Goal: Information Seeking & Learning: Learn about a topic

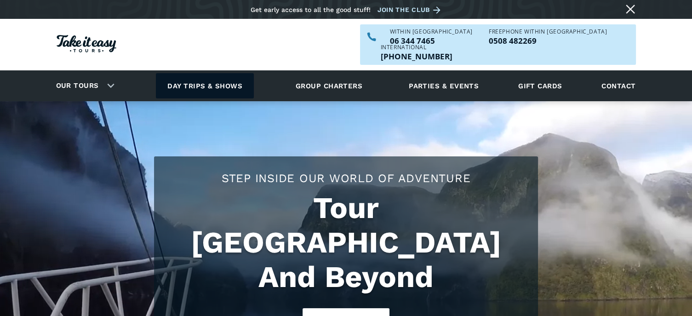
click at [223, 73] on link "Day trips & shows" at bounding box center [205, 85] width 98 height 25
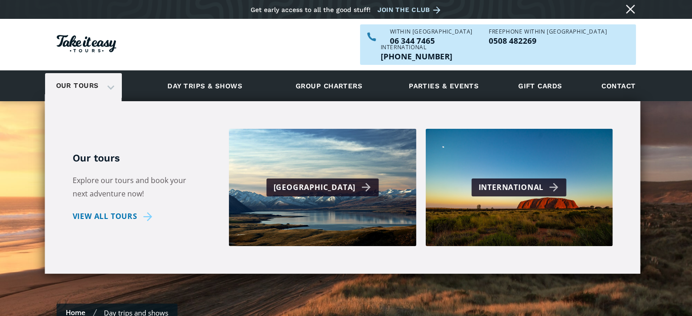
click at [99, 75] on link "Our tours" at bounding box center [77, 86] width 57 height 22
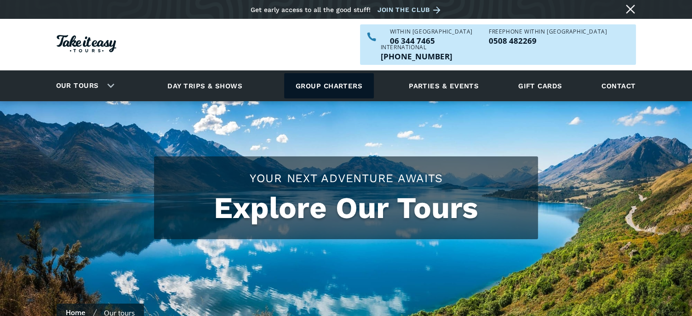
click at [311, 73] on link "Group charters" at bounding box center [329, 85] width 90 height 25
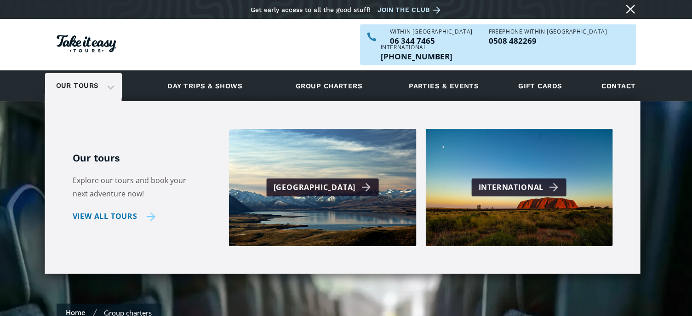
click at [111, 210] on link "View all tours" at bounding box center [114, 216] width 83 height 13
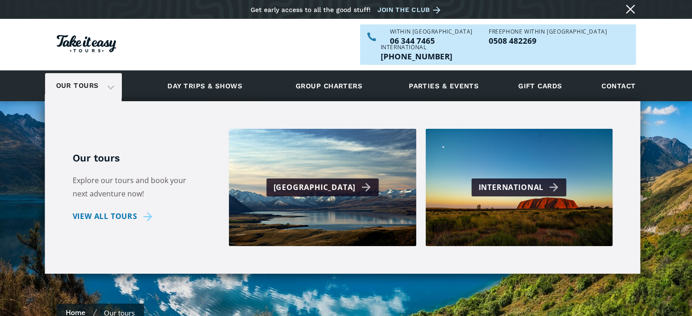
click at [89, 79] on link "Our tours" at bounding box center [77, 86] width 57 height 22
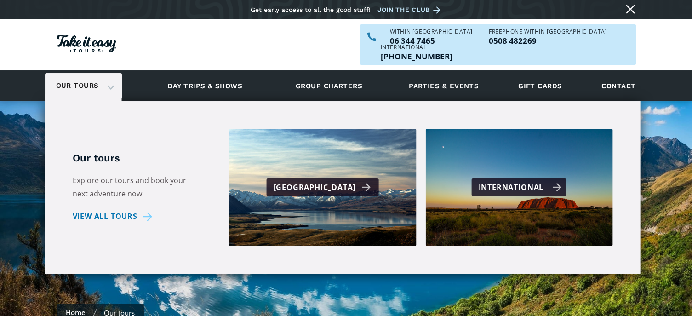
click at [507, 181] on div "International" at bounding box center [519, 187] width 188 height 117
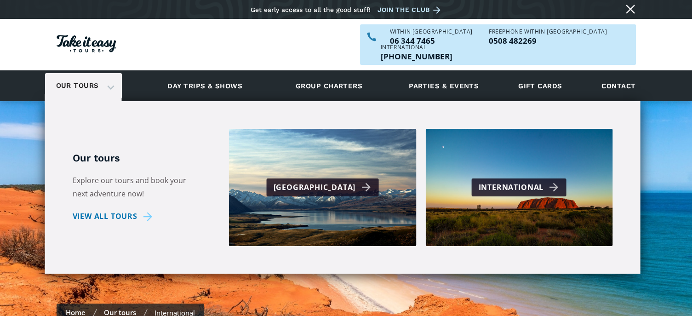
click at [101, 77] on link "Our tours" at bounding box center [77, 86] width 57 height 22
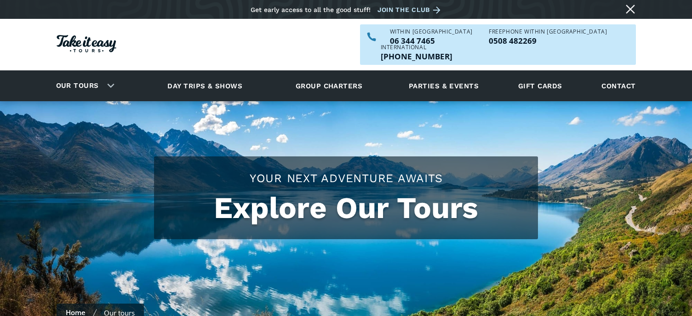
checkbox input "true"
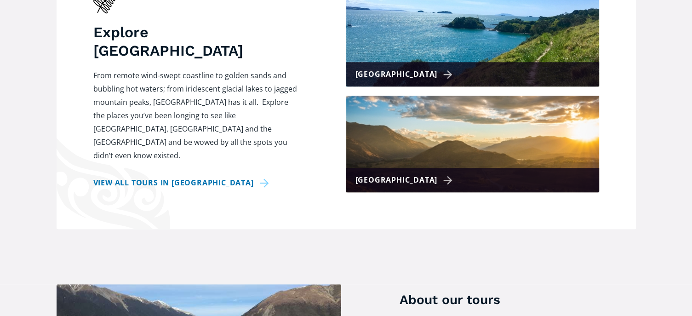
scroll to position [414, 0]
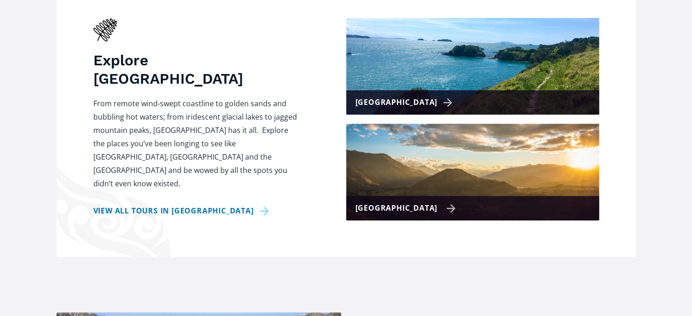
click at [375, 152] on img at bounding box center [472, 172] width 253 height 97
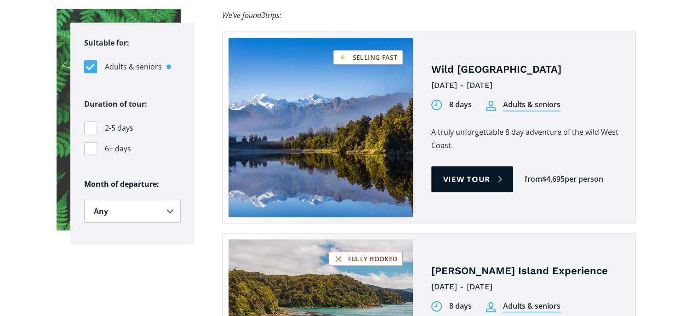
scroll to position [644, 0]
